Goal: Information Seeking & Learning: Check status

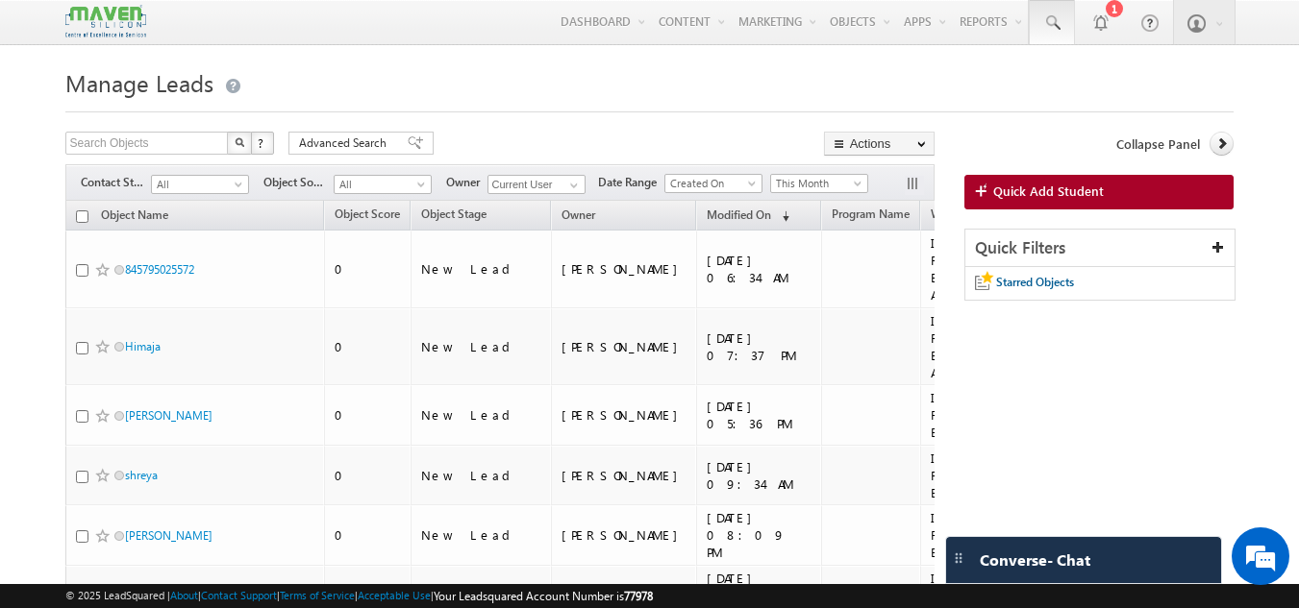
click at [1057, 19] on span at bounding box center [1051, 22] width 19 height 19
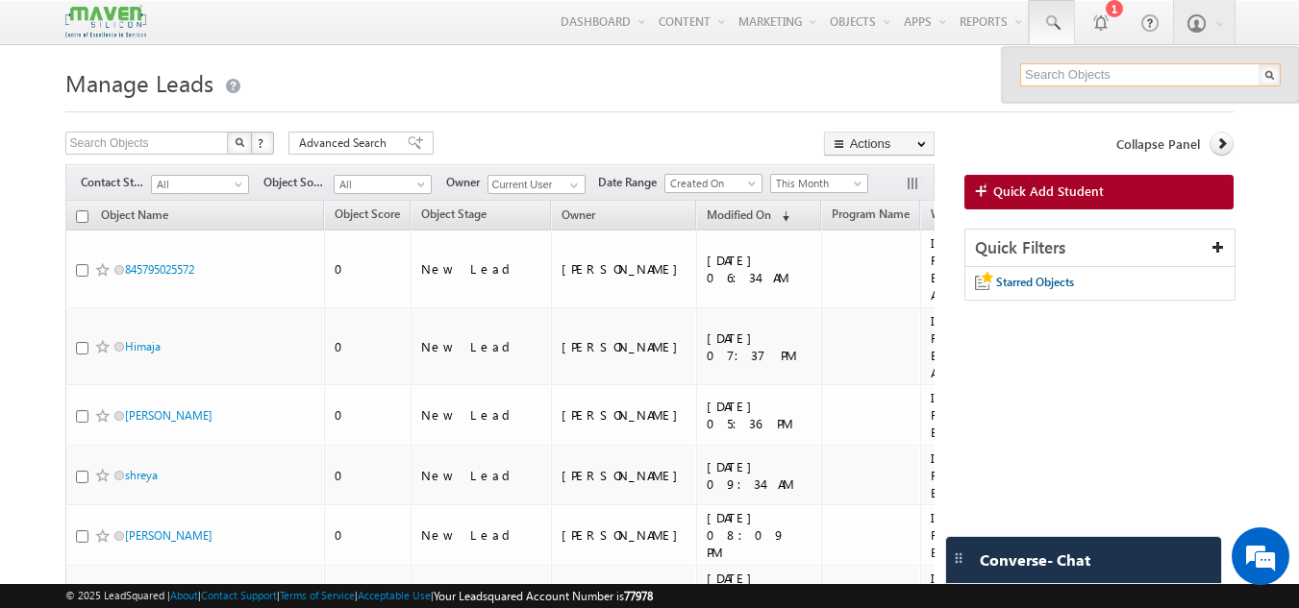
paste input "sagarhs.87@gmail.com"
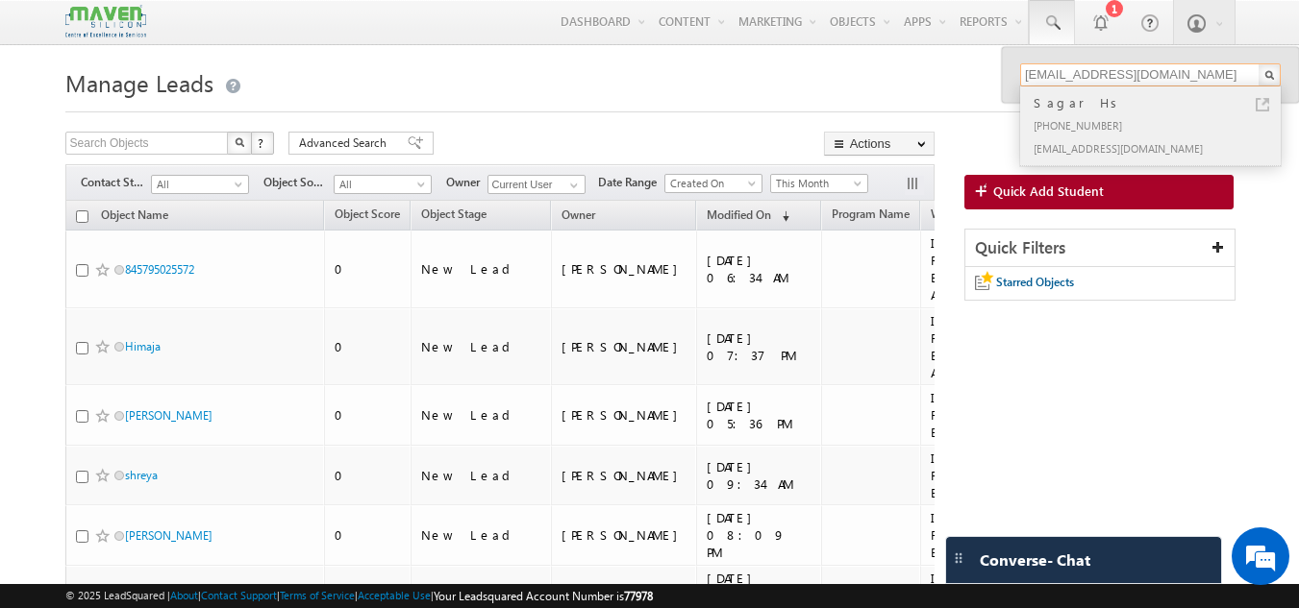
type input "sagarhs.87@gmail.com"
click at [1072, 98] on div "Sagar Hs" at bounding box center [1158, 102] width 258 height 21
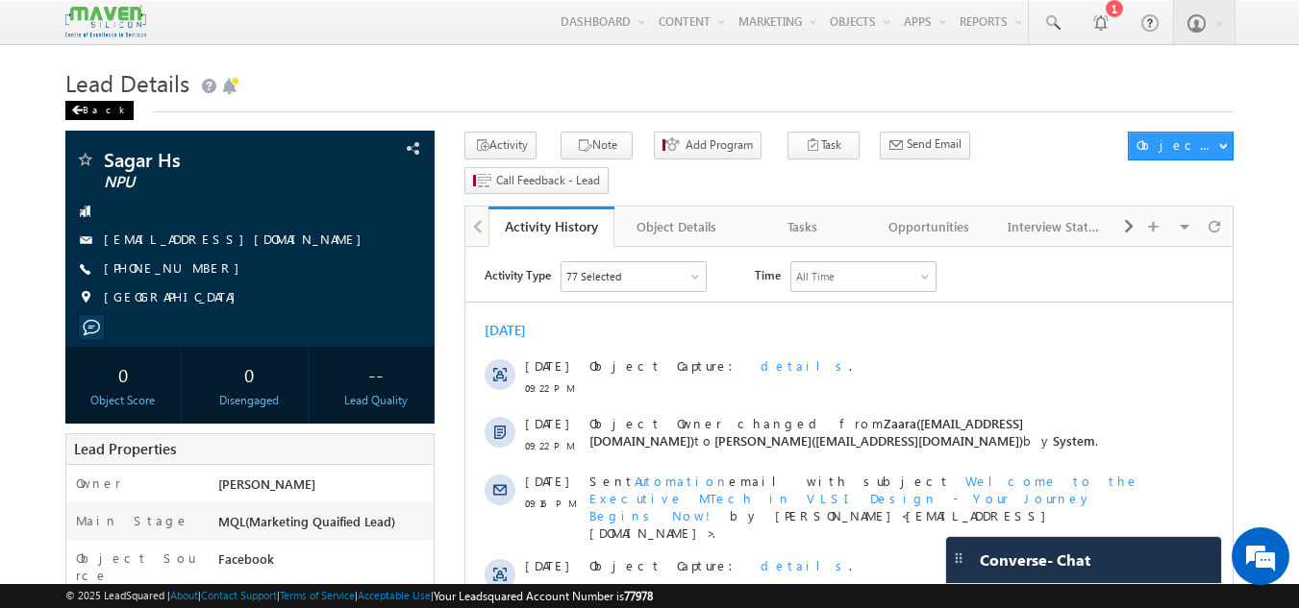
click at [67, 108] on div "Back" at bounding box center [99, 110] width 68 height 19
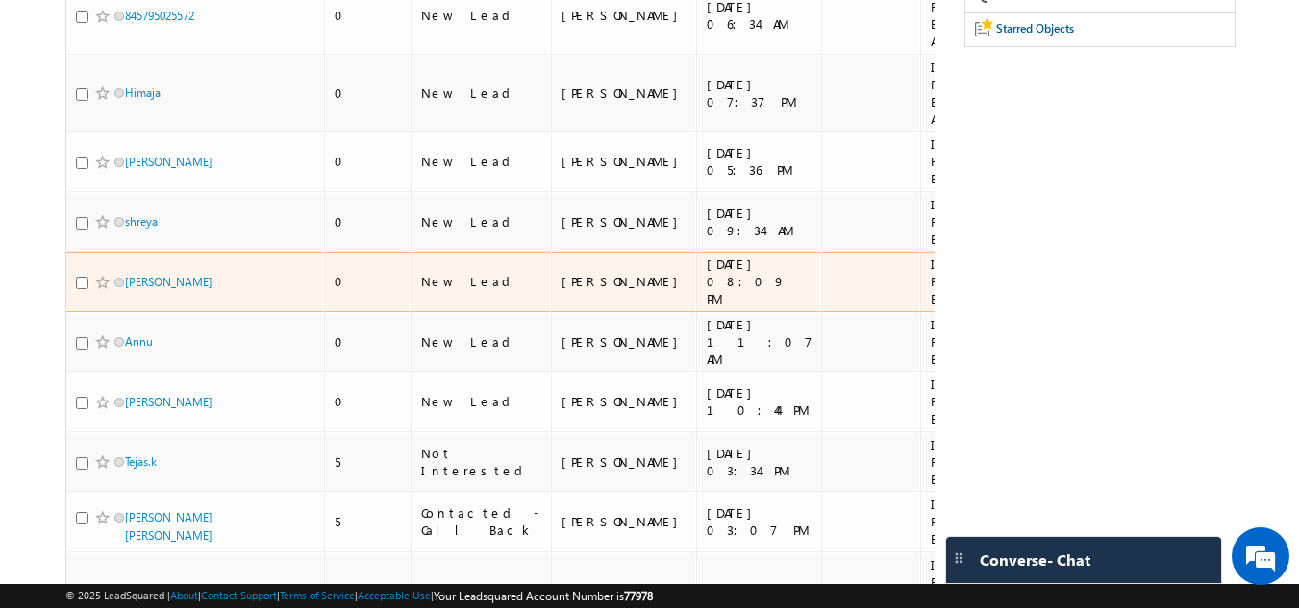
scroll to position [288, 0]
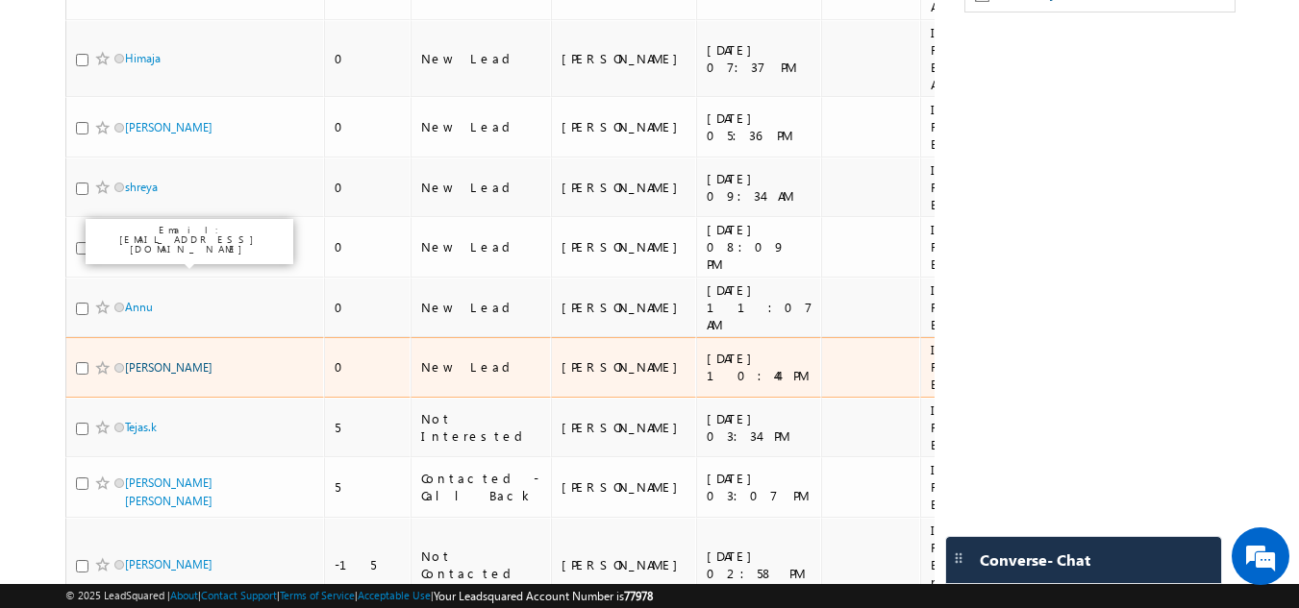
click at [166, 360] on link "[PERSON_NAME]" at bounding box center [168, 367] width 87 height 14
